Goal: Leave review/rating

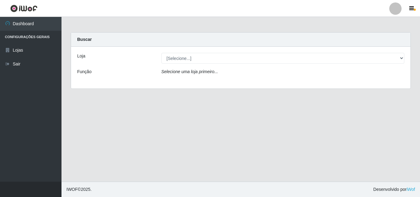
click at [295, 65] on div "Loja [Selecione...] BomQueSó Agreste - Loja 3 Função Selecione uma loja primeir…" at bounding box center [240, 68] width 339 height 42
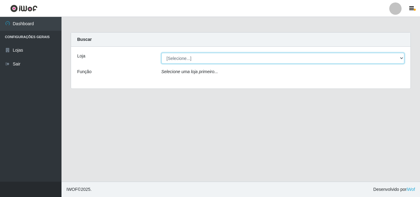
click at [294, 60] on select "[Selecione...] BomQueSó Agreste - Loja 3" at bounding box center [282, 58] width 243 height 11
select select "215"
click at [161, 53] on select "[Selecione...] BomQueSó Agreste - Loja 3" at bounding box center [282, 58] width 243 height 11
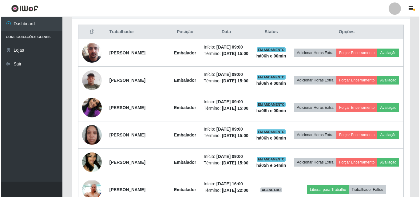
scroll to position [246, 0]
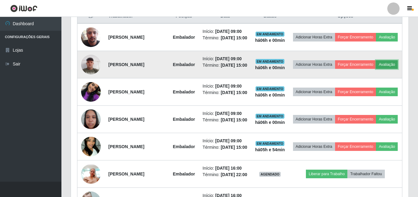
click at [376, 69] on button "Avaliação" at bounding box center [387, 64] width 22 height 9
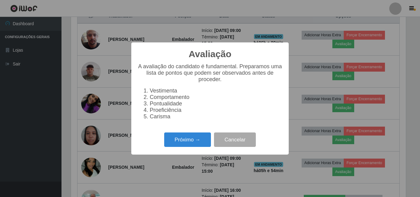
scroll to position [127, 335]
click at [194, 141] on button "Próximo →" at bounding box center [187, 139] width 47 height 14
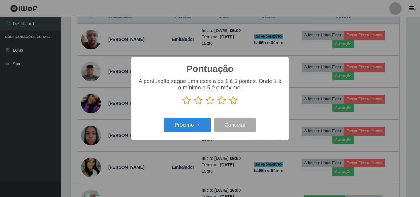
click at [232, 99] on icon at bounding box center [233, 100] width 9 height 9
click at [229, 105] on input "radio" at bounding box center [229, 105] width 0 height 0
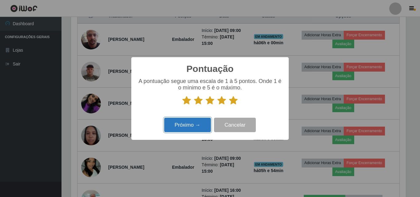
click at [194, 123] on button "Próximo →" at bounding box center [187, 125] width 47 height 14
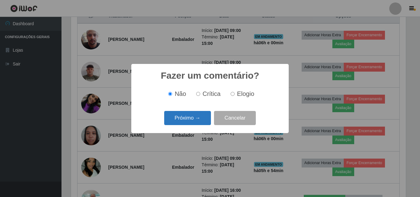
click at [190, 116] on button "Próximo →" at bounding box center [187, 118] width 47 height 14
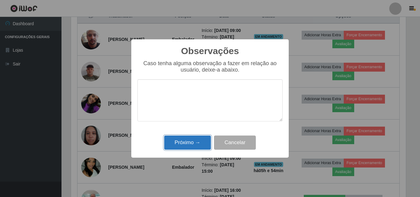
click at [186, 148] on button "Próximo →" at bounding box center [187, 142] width 47 height 14
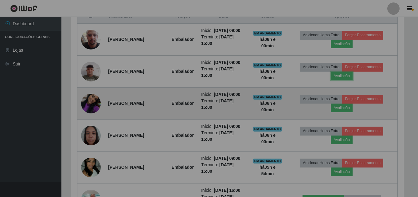
scroll to position [127, 338]
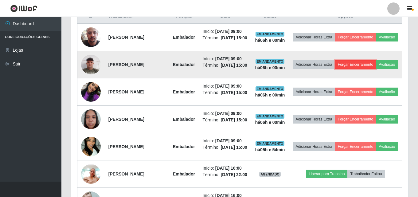
click at [368, 65] on button "Forçar Encerramento" at bounding box center [355, 64] width 41 height 9
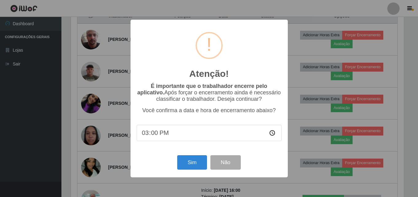
scroll to position [127, 335]
click at [197, 163] on button "Sim" at bounding box center [193, 162] width 30 height 14
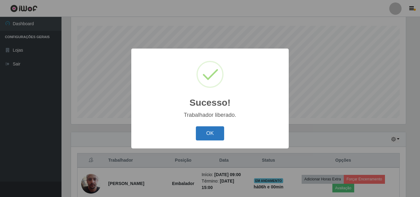
click at [209, 132] on button "OK" at bounding box center [210, 133] width 29 height 14
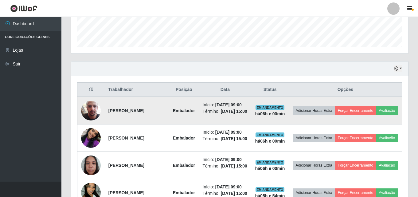
scroll to position [194, 0]
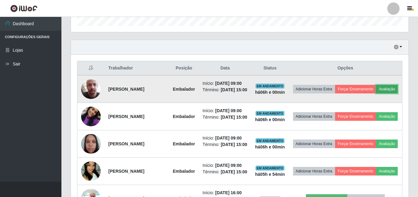
click at [376, 93] on button "Avaliação" at bounding box center [387, 89] width 22 height 9
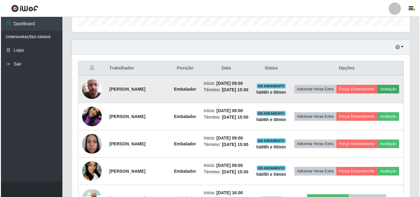
scroll to position [127, 335]
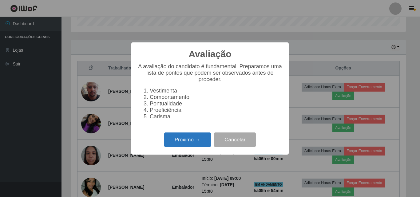
click at [198, 139] on button "Próximo →" at bounding box center [187, 139] width 47 height 14
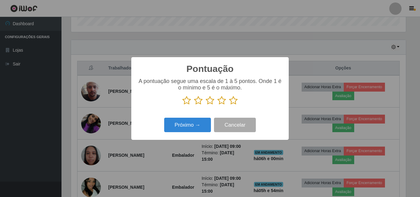
scroll to position [307093, 306886]
drag, startPoint x: 235, startPoint y: 104, endPoint x: 204, endPoint y: 109, distance: 31.5
click at [235, 104] on icon at bounding box center [233, 100] width 9 height 9
click at [229, 105] on input "radio" at bounding box center [229, 105] width 0 height 0
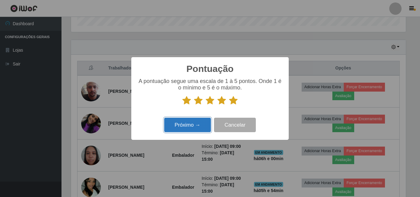
click at [200, 127] on button "Próximo →" at bounding box center [187, 125] width 47 height 14
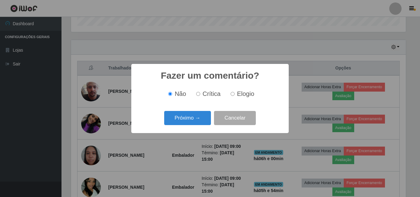
click at [235, 96] on label "Elogio" at bounding box center [241, 93] width 26 height 7
click at [234, 96] on input "Elogio" at bounding box center [232, 94] width 4 height 4
radio input "true"
click at [202, 116] on button "Próximo →" at bounding box center [187, 118] width 47 height 14
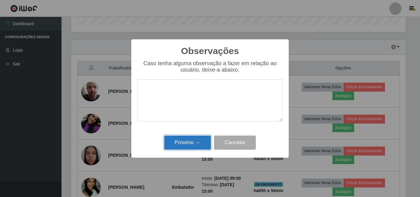
click at [186, 136] on button "Próximo →" at bounding box center [187, 142] width 47 height 14
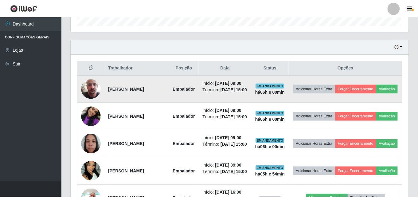
scroll to position [127, 338]
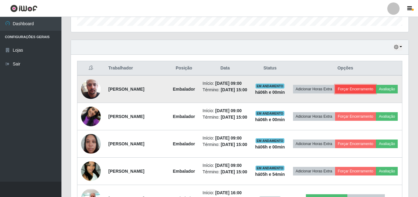
click at [373, 87] on button "Forçar Encerramento" at bounding box center [355, 89] width 41 height 9
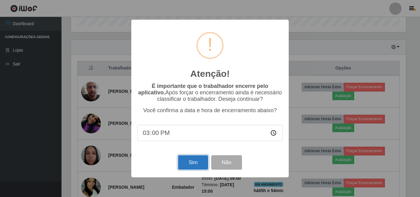
click at [180, 159] on button "Sim" at bounding box center [193, 162] width 30 height 14
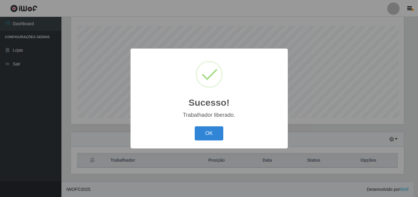
scroll to position [0, 0]
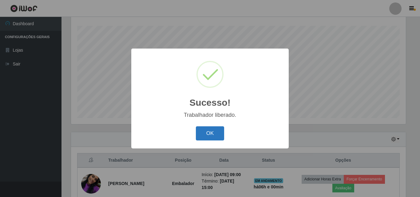
click at [218, 130] on button "OK" at bounding box center [210, 133] width 29 height 14
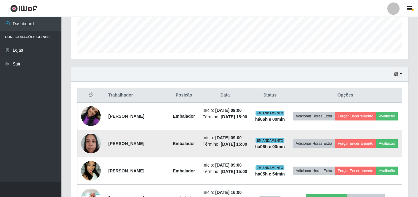
click at [92, 140] on img at bounding box center [91, 143] width 20 height 26
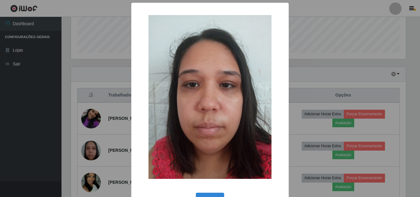
click at [97, 116] on div "× OK Cancel" at bounding box center [210, 98] width 420 height 197
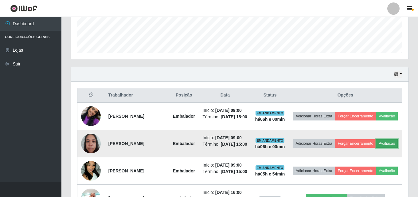
click at [382, 143] on button "Avaliação" at bounding box center [387, 143] width 22 height 9
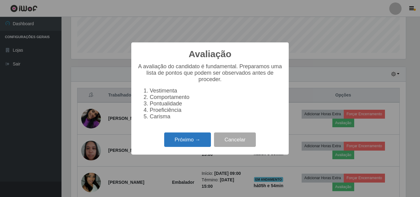
click at [197, 141] on button "Próximo →" at bounding box center [187, 139] width 47 height 14
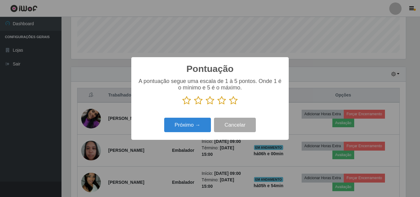
click at [231, 97] on icon at bounding box center [233, 100] width 9 height 9
click at [229, 105] on input "radio" at bounding box center [229, 105] width 0 height 0
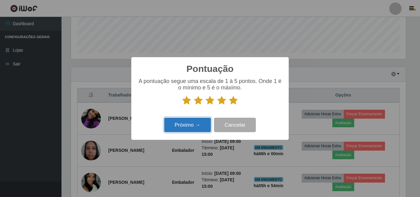
click at [185, 125] on button "Próximo →" at bounding box center [187, 125] width 47 height 14
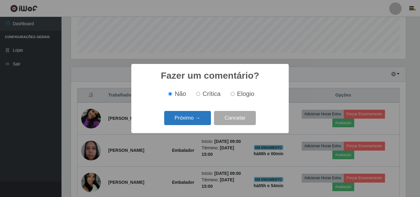
click at [187, 116] on button "Próximo →" at bounding box center [187, 118] width 47 height 14
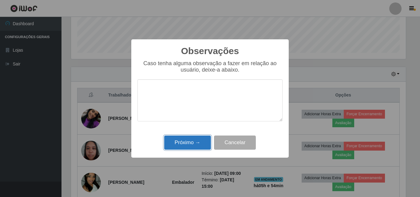
click at [194, 140] on button "Próximo →" at bounding box center [187, 142] width 47 height 14
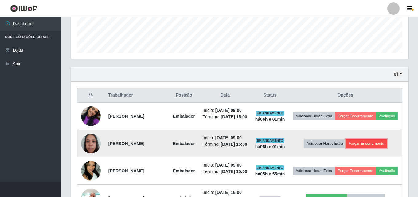
click at [371, 142] on button "Forçar Encerramento" at bounding box center [366, 143] width 41 height 9
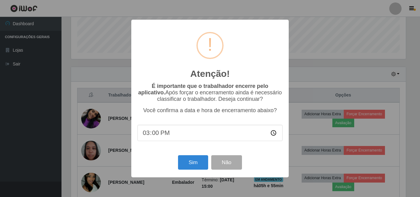
click at [321, 167] on div "Atenção! × É importante que o trabalhador encerre pelo aplicativo. Após forçar …" at bounding box center [210, 98] width 420 height 197
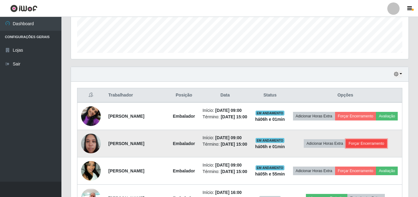
click at [371, 143] on button "Forçar Encerramento" at bounding box center [366, 143] width 41 height 9
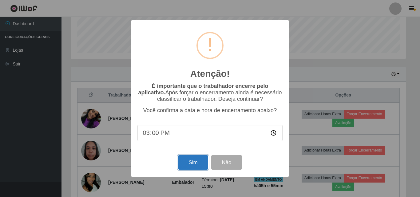
click at [188, 161] on button "Sim" at bounding box center [193, 162] width 30 height 14
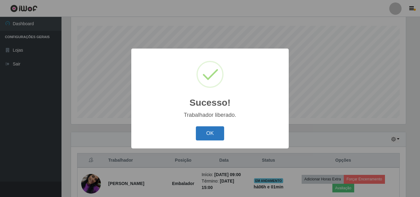
click at [218, 138] on button "OK" at bounding box center [210, 133] width 29 height 14
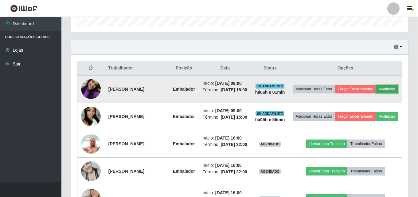
click at [393, 92] on button "Avaliação" at bounding box center [387, 89] width 22 height 9
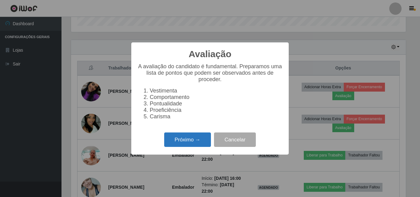
click at [204, 147] on button "Próximo →" at bounding box center [187, 139] width 47 height 14
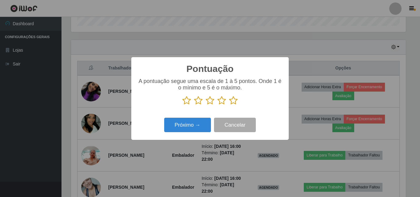
click at [232, 100] on icon at bounding box center [233, 100] width 9 height 9
click at [229, 105] on input "radio" at bounding box center [229, 105] width 0 height 0
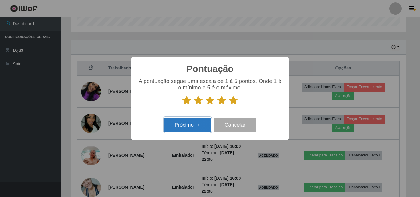
click at [184, 131] on button "Próximo →" at bounding box center [187, 125] width 47 height 14
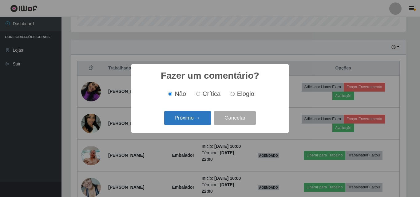
click at [196, 117] on button "Próximo →" at bounding box center [187, 118] width 47 height 14
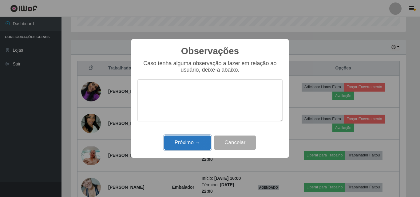
click at [199, 143] on button "Próximo →" at bounding box center [187, 142] width 47 height 14
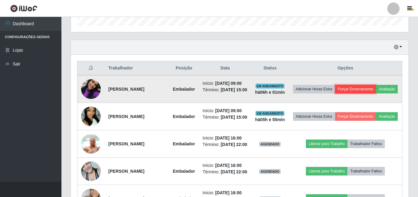
click at [355, 87] on button "Forçar Encerramento" at bounding box center [355, 89] width 41 height 9
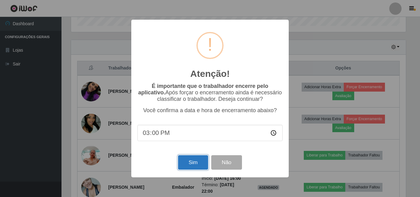
click at [194, 167] on button "Sim" at bounding box center [193, 162] width 30 height 14
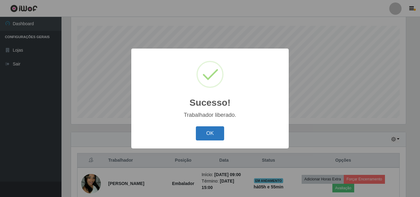
click at [204, 130] on button "OK" at bounding box center [210, 133] width 29 height 14
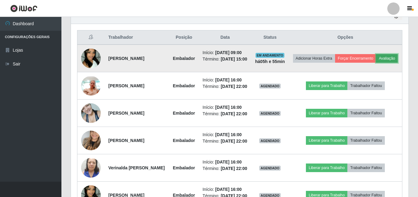
click at [385, 56] on button "Avaliação" at bounding box center [387, 58] width 22 height 9
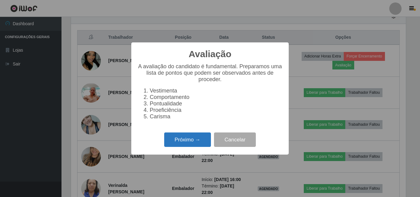
click at [182, 143] on button "Próximo →" at bounding box center [187, 139] width 47 height 14
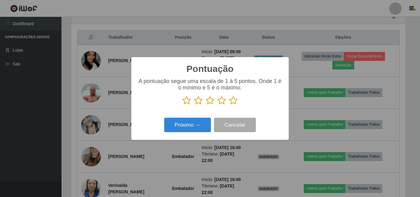
click at [234, 103] on icon at bounding box center [233, 100] width 9 height 9
click at [229, 105] on input "radio" at bounding box center [229, 105] width 0 height 0
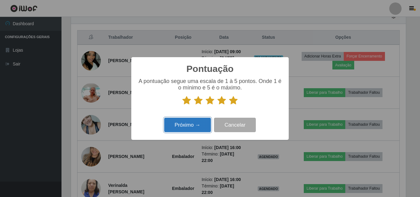
click at [198, 128] on button "Próximo →" at bounding box center [187, 125] width 47 height 14
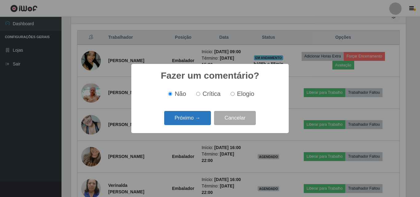
click at [197, 121] on button "Próximo →" at bounding box center [187, 118] width 47 height 14
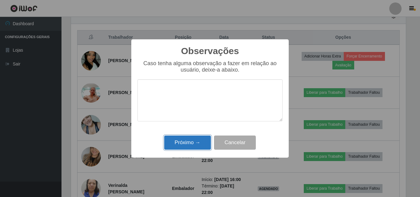
click at [194, 139] on button "Próximo →" at bounding box center [187, 142] width 47 height 14
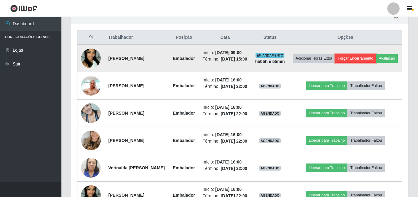
click at [351, 55] on button "Forçar Encerramento" at bounding box center [355, 58] width 41 height 9
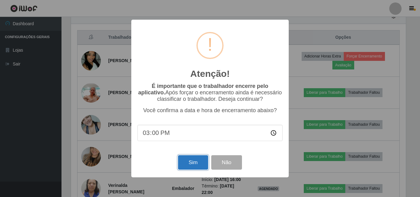
click at [190, 158] on button "Sim" at bounding box center [193, 162] width 30 height 14
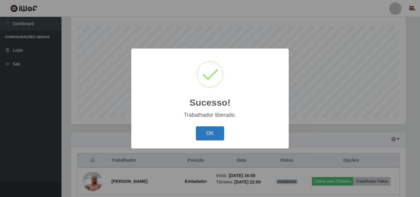
click at [208, 136] on button "OK" at bounding box center [210, 133] width 29 height 14
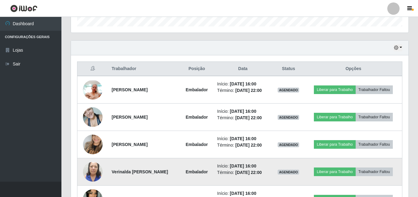
scroll to position [194, 0]
